Goal: Book appointment/travel/reservation

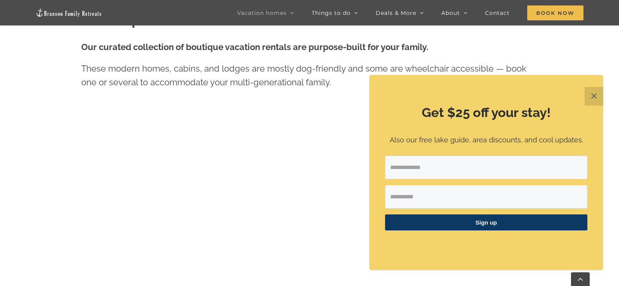
scroll to position [312, 0]
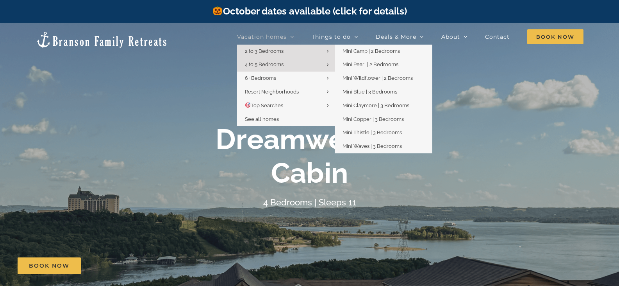
click at [292, 47] on link "2 to 3 Bedrooms" at bounding box center [286, 52] width 98 height 14
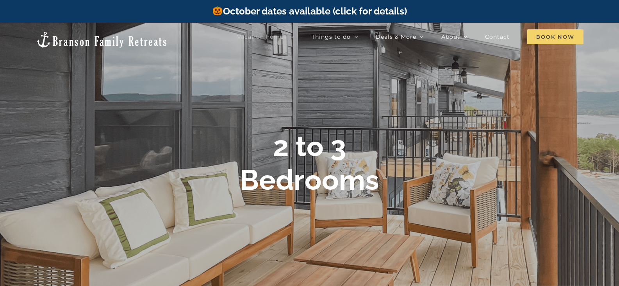
click at [539, 37] on span "Book Now" at bounding box center [555, 36] width 56 height 15
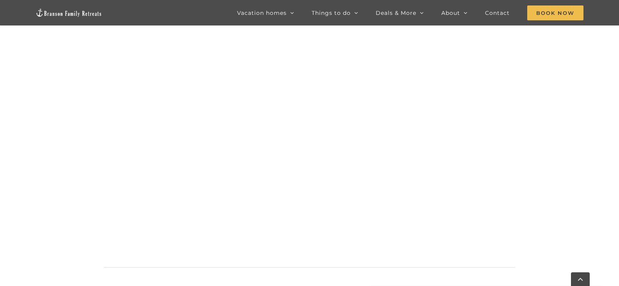
scroll to position [481, 0]
